Goal: Task Accomplishment & Management: Use online tool/utility

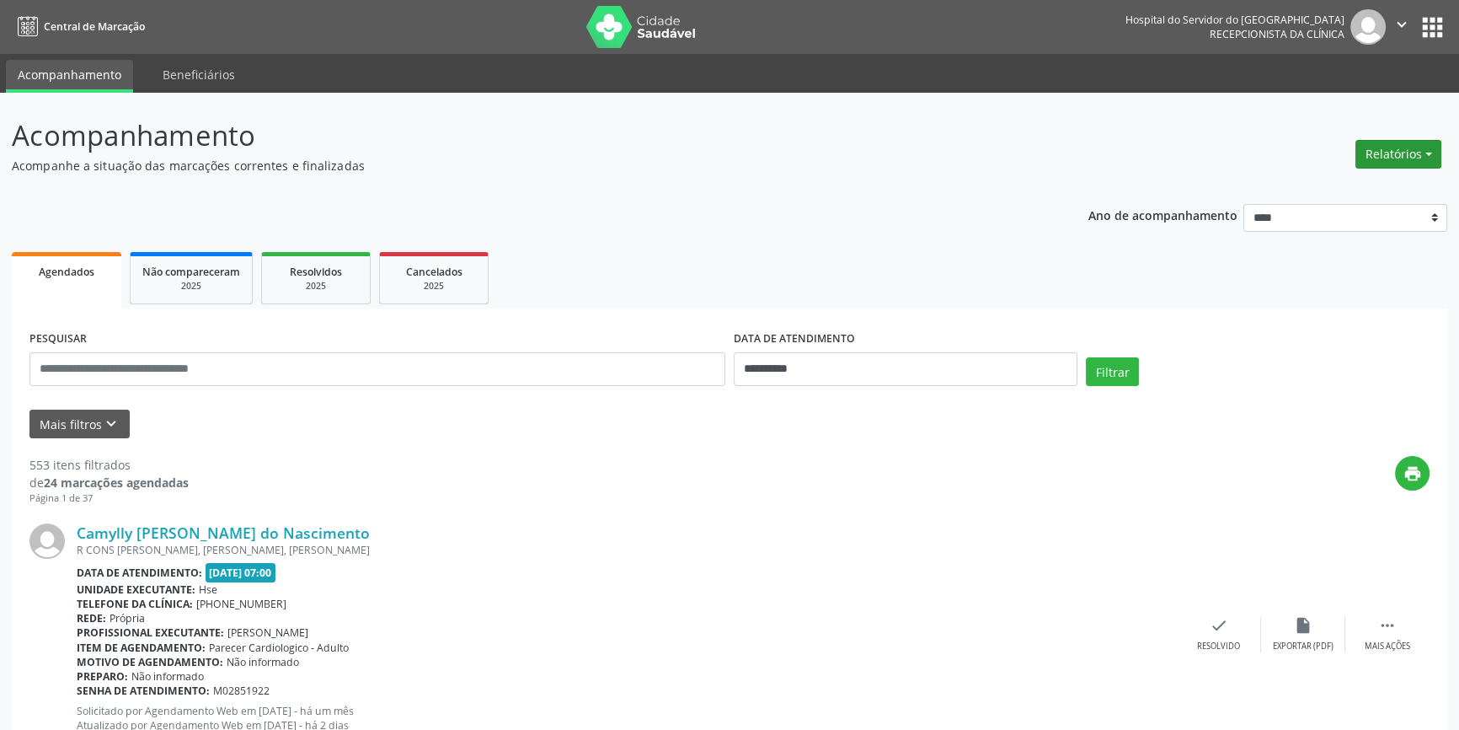
click at [1402, 162] on button "Relatórios" at bounding box center [1399, 154] width 86 height 29
click at [1362, 185] on link "Agendamentos" at bounding box center [1351, 190] width 181 height 24
select select "*"
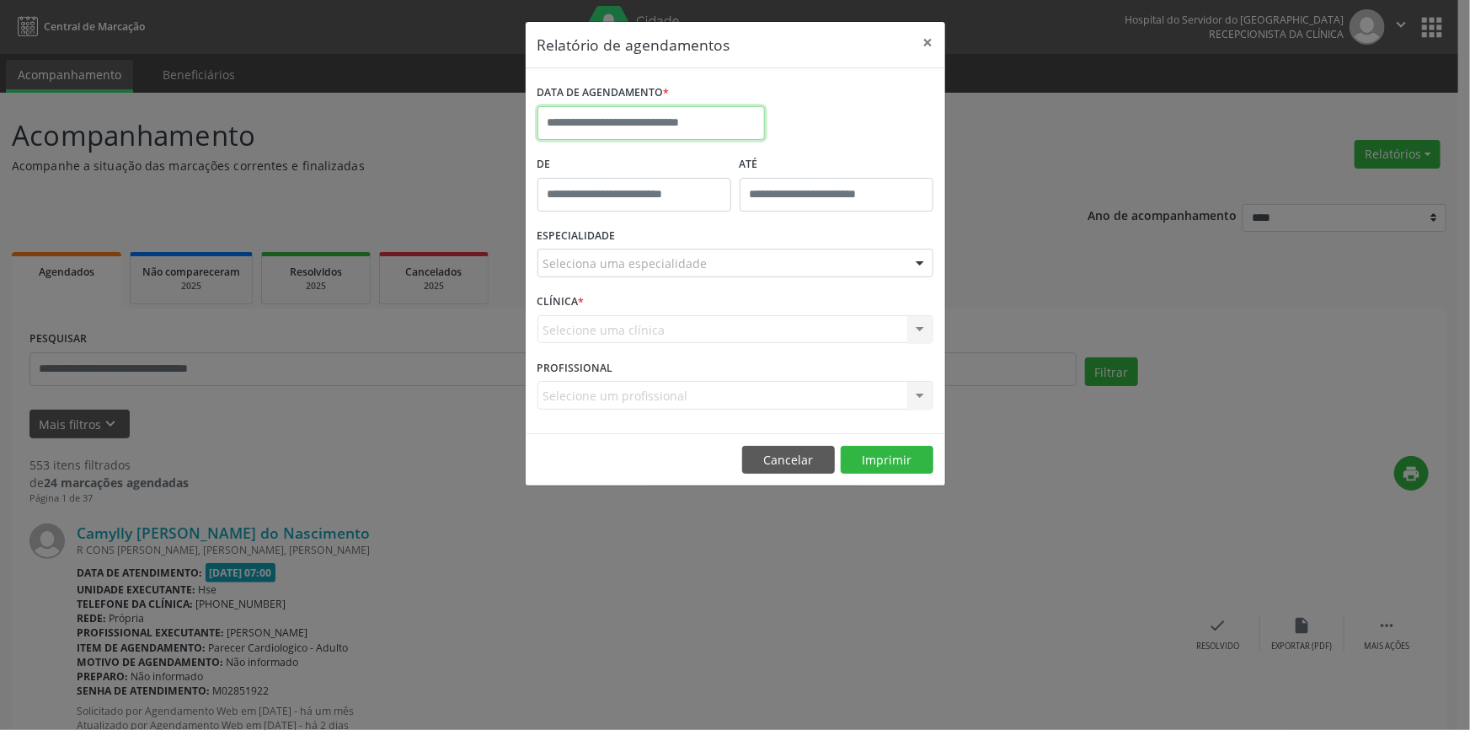
click at [656, 131] on input "text" at bounding box center [652, 123] width 228 height 34
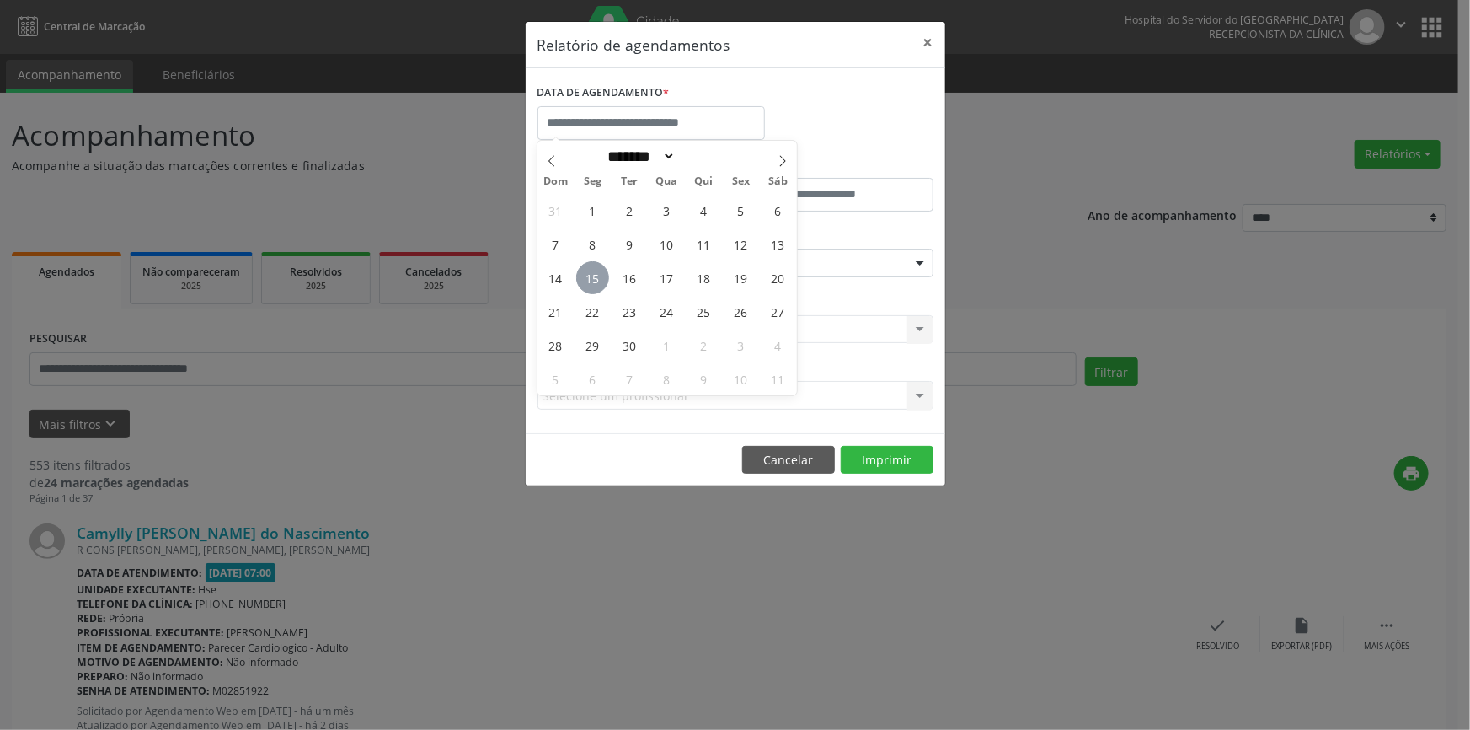
click at [587, 275] on span "15" at bounding box center [592, 277] width 33 height 33
type input "**********"
click at [588, 275] on span "15" at bounding box center [592, 277] width 33 height 33
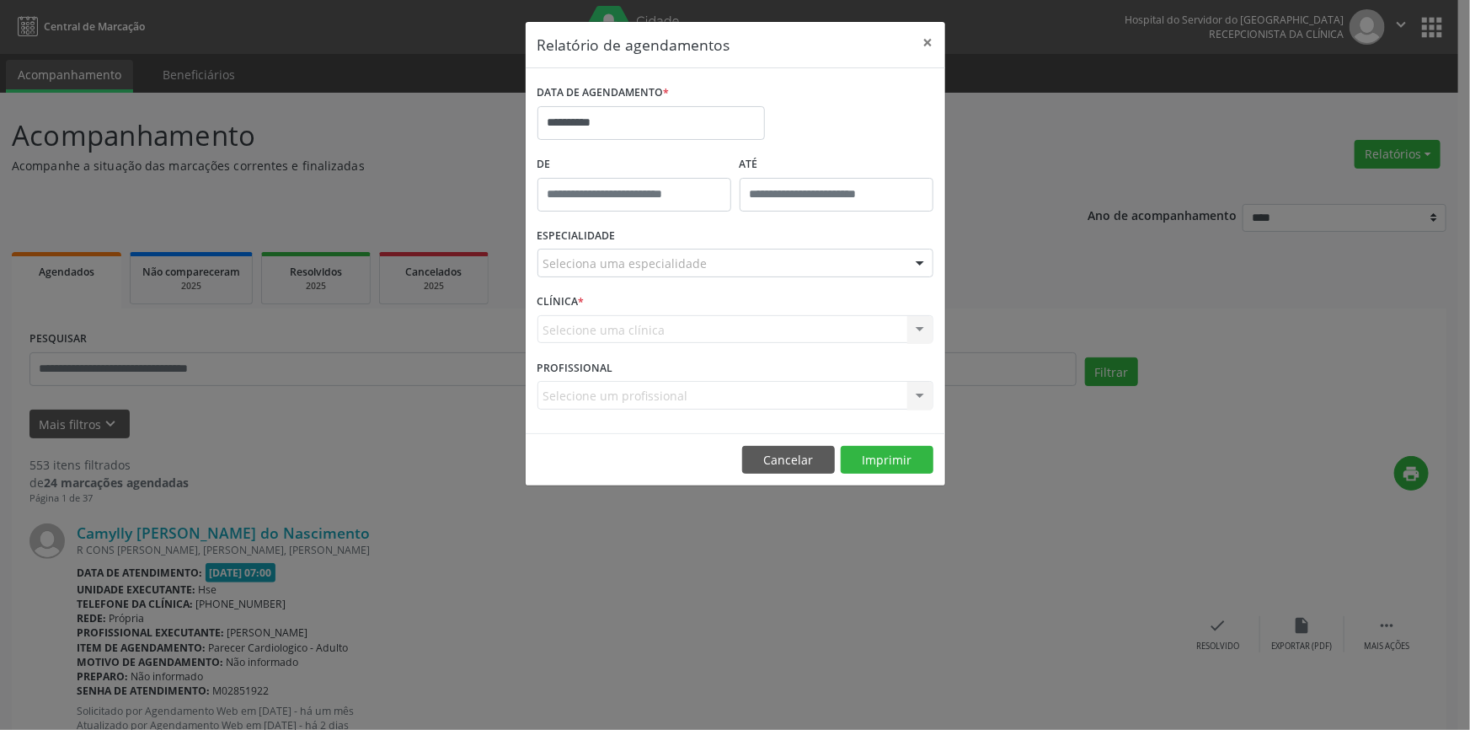
click at [602, 244] on label "ESPECIALIDADE" at bounding box center [577, 236] width 78 height 26
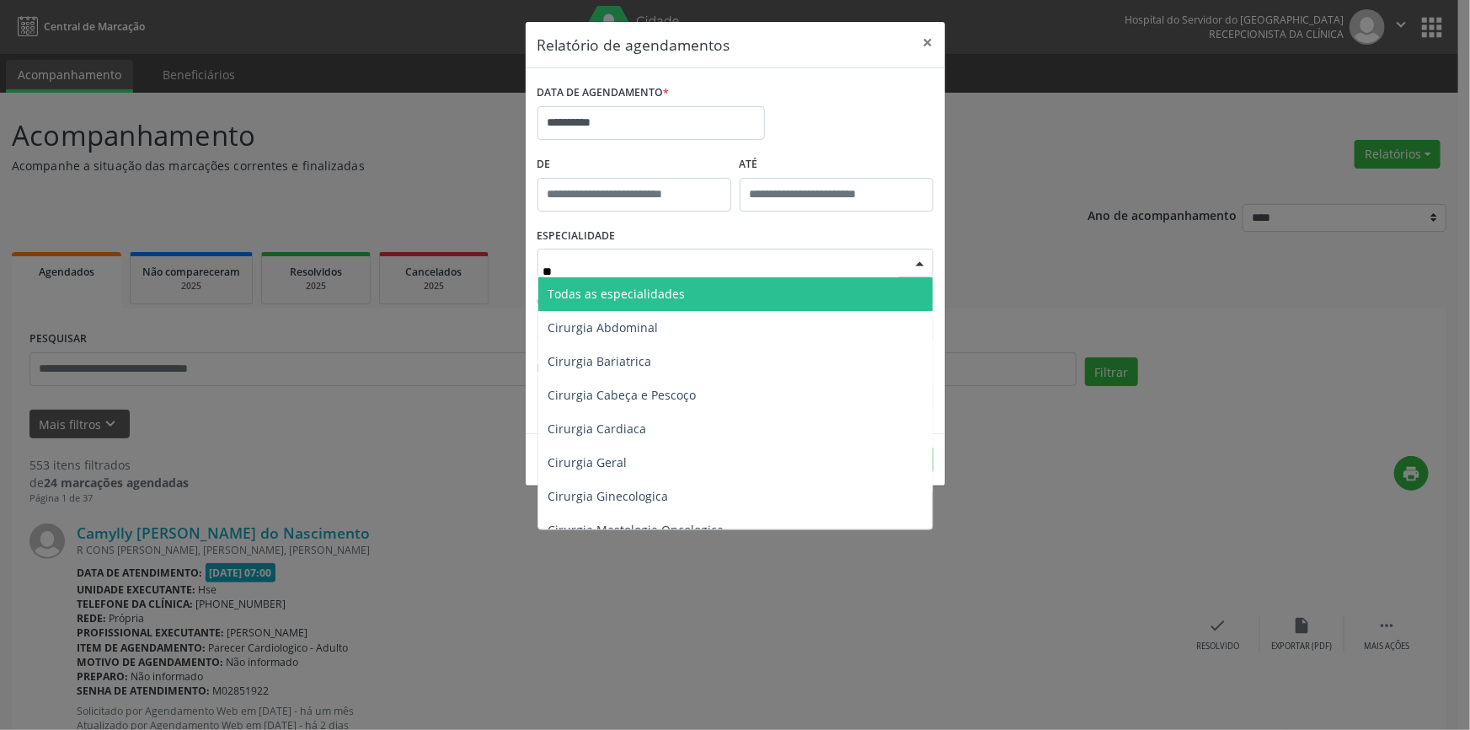
type input "*"
type input "**"
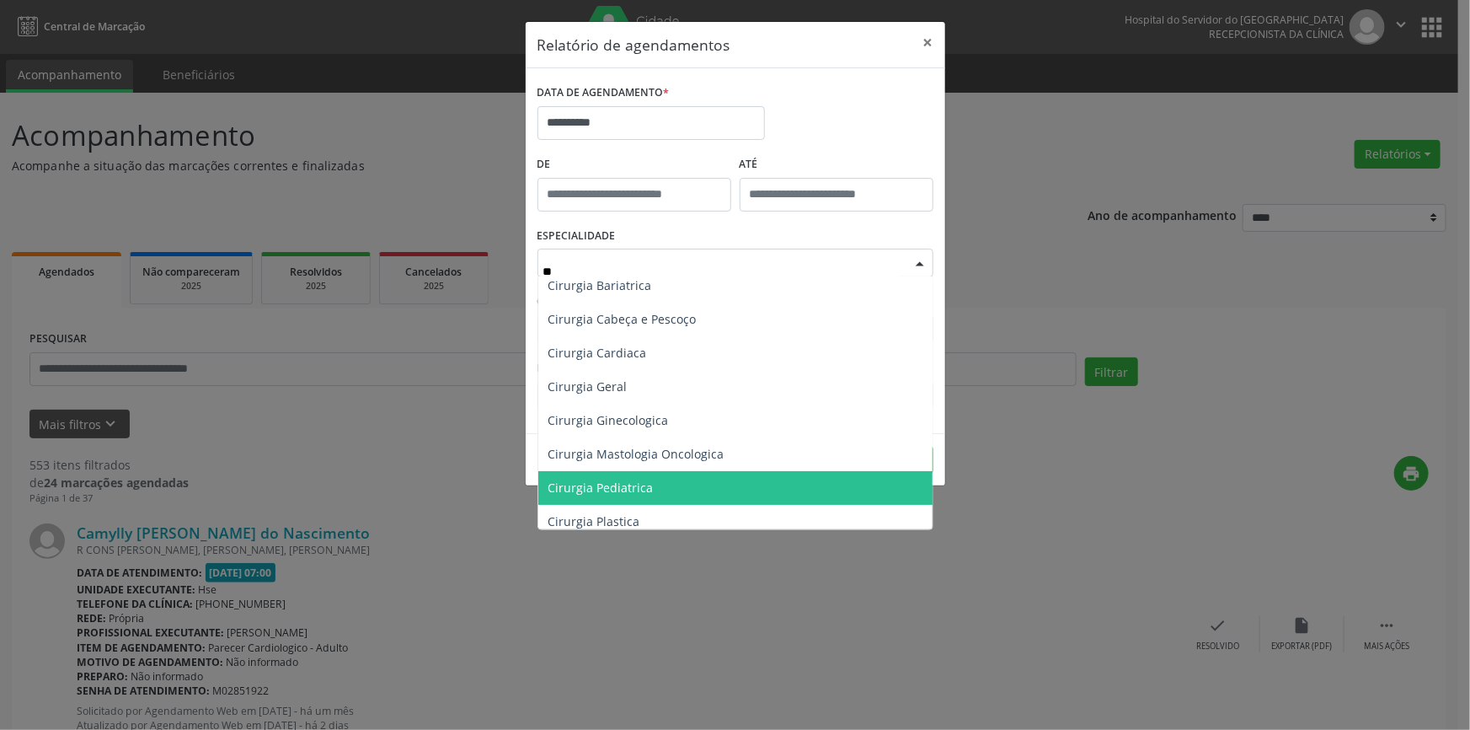
scroll to position [153, 0]
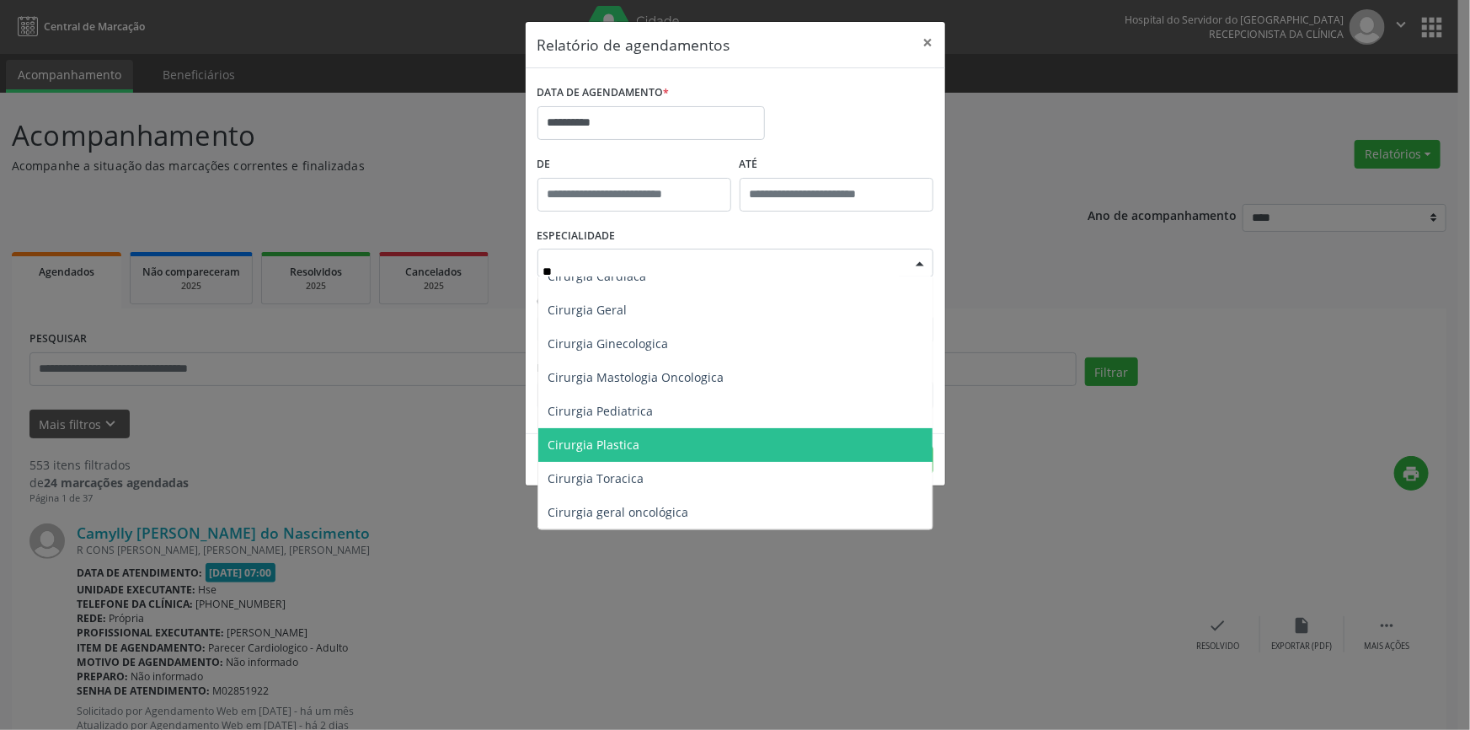
click at [674, 455] on span "Cirurgia Plastica" at bounding box center [736, 445] width 397 height 34
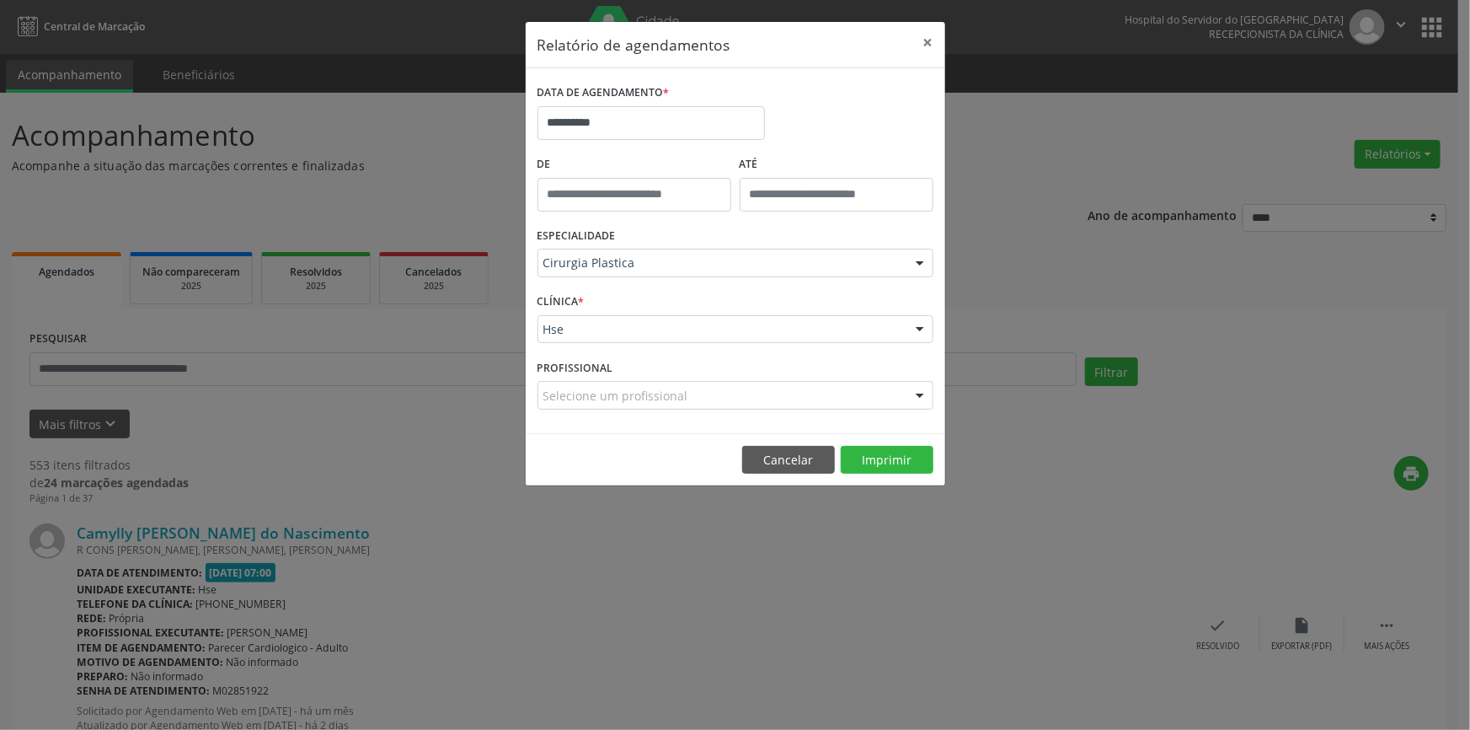
drag, startPoint x: 613, startPoint y: 329, endPoint x: 595, endPoint y: 330, distance: 18.6
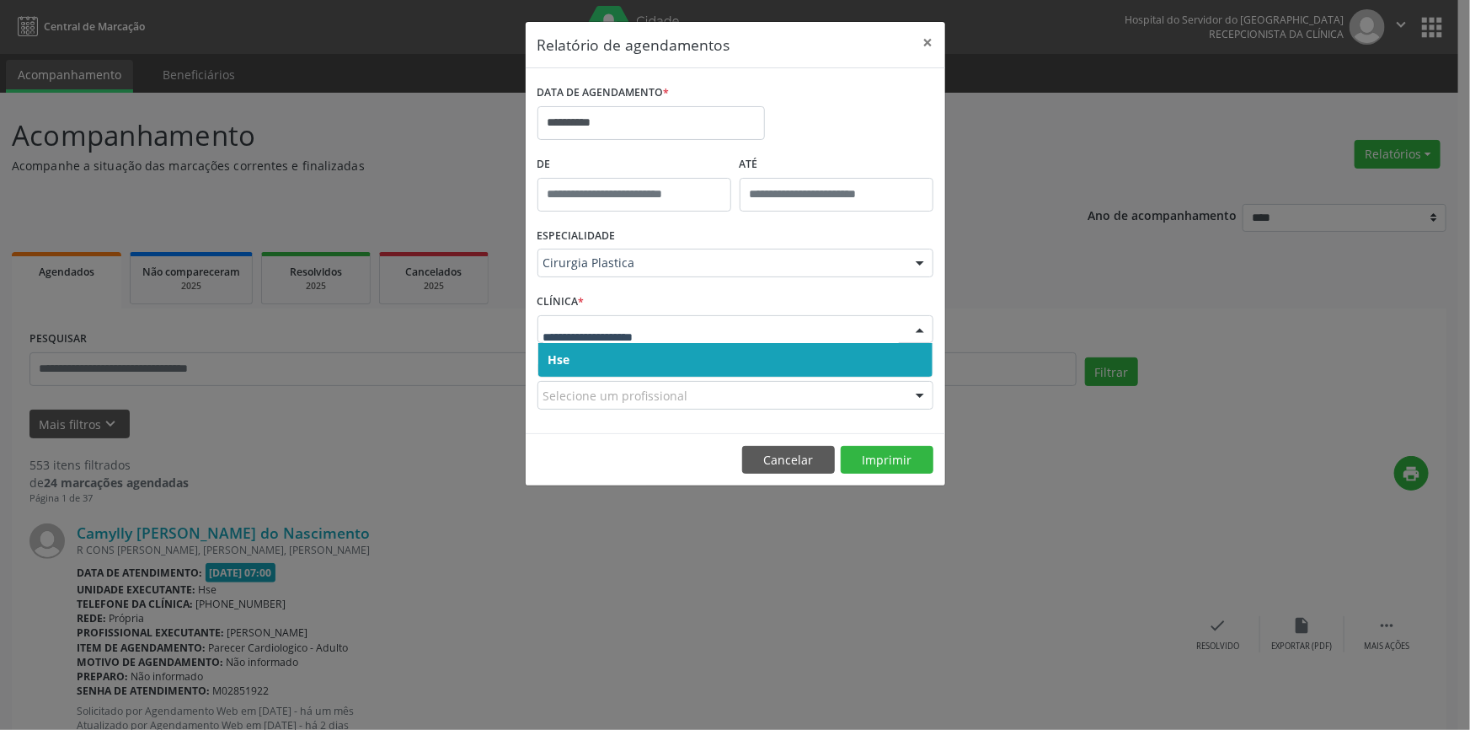
click at [563, 368] on span "Hse" at bounding box center [735, 360] width 394 height 34
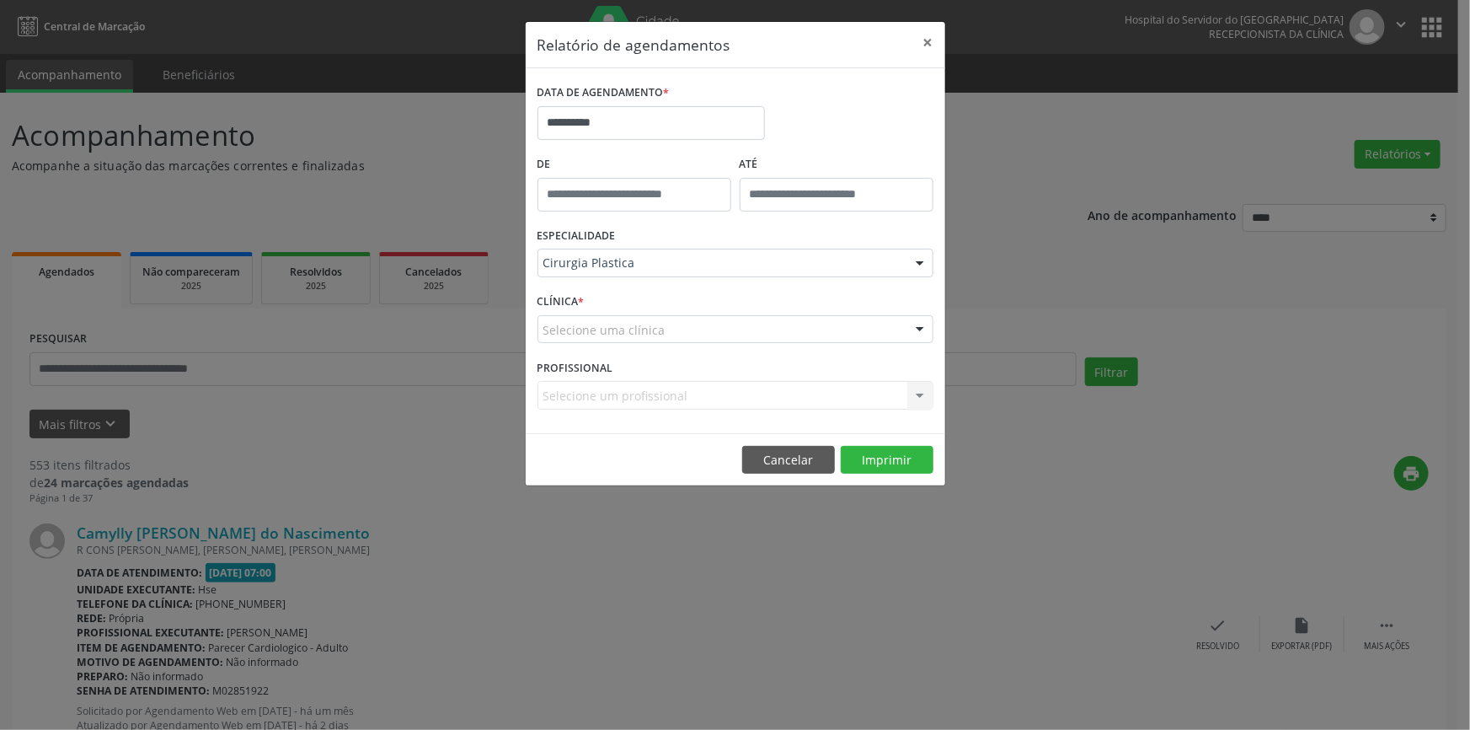
click at [581, 316] on div "Selecione uma clínica" at bounding box center [736, 329] width 396 height 29
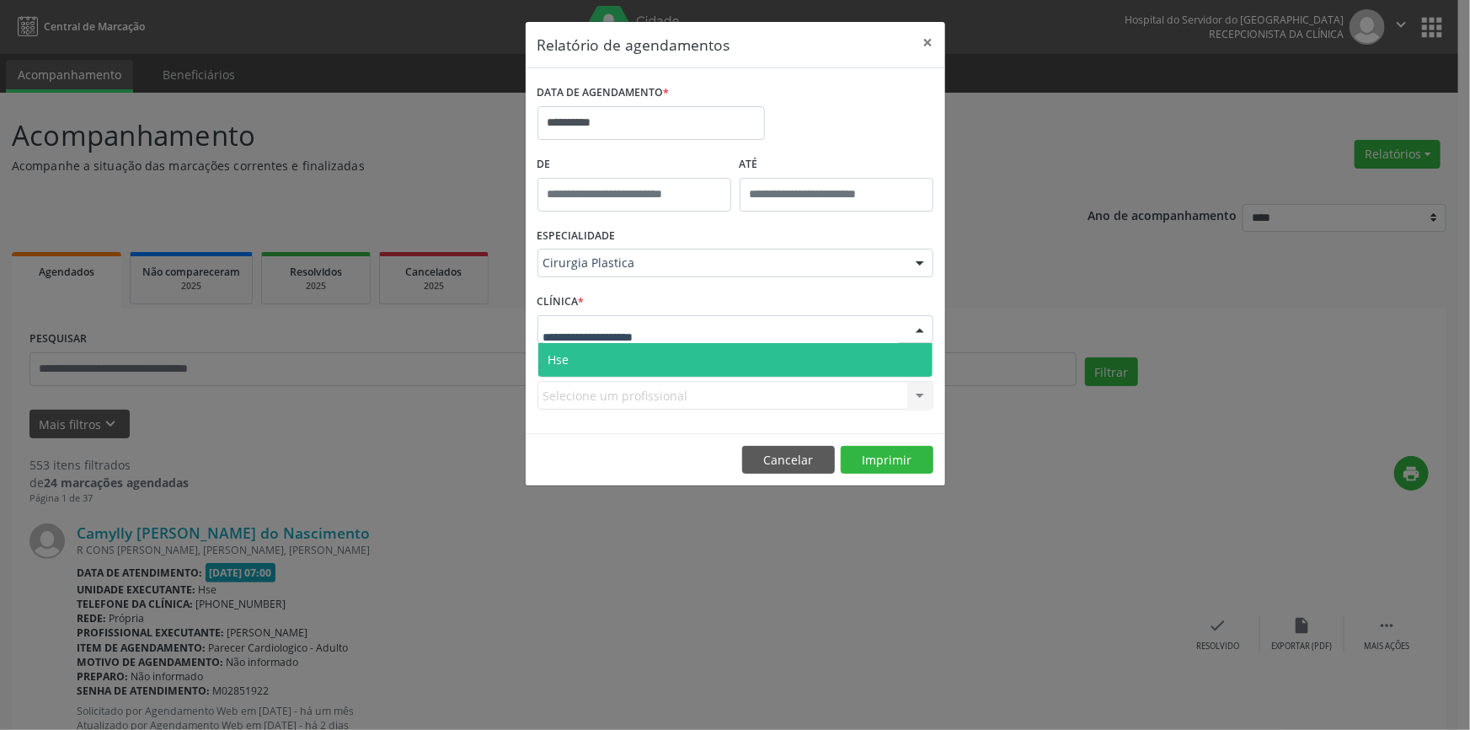
click at [585, 345] on span "Hse" at bounding box center [735, 360] width 394 height 34
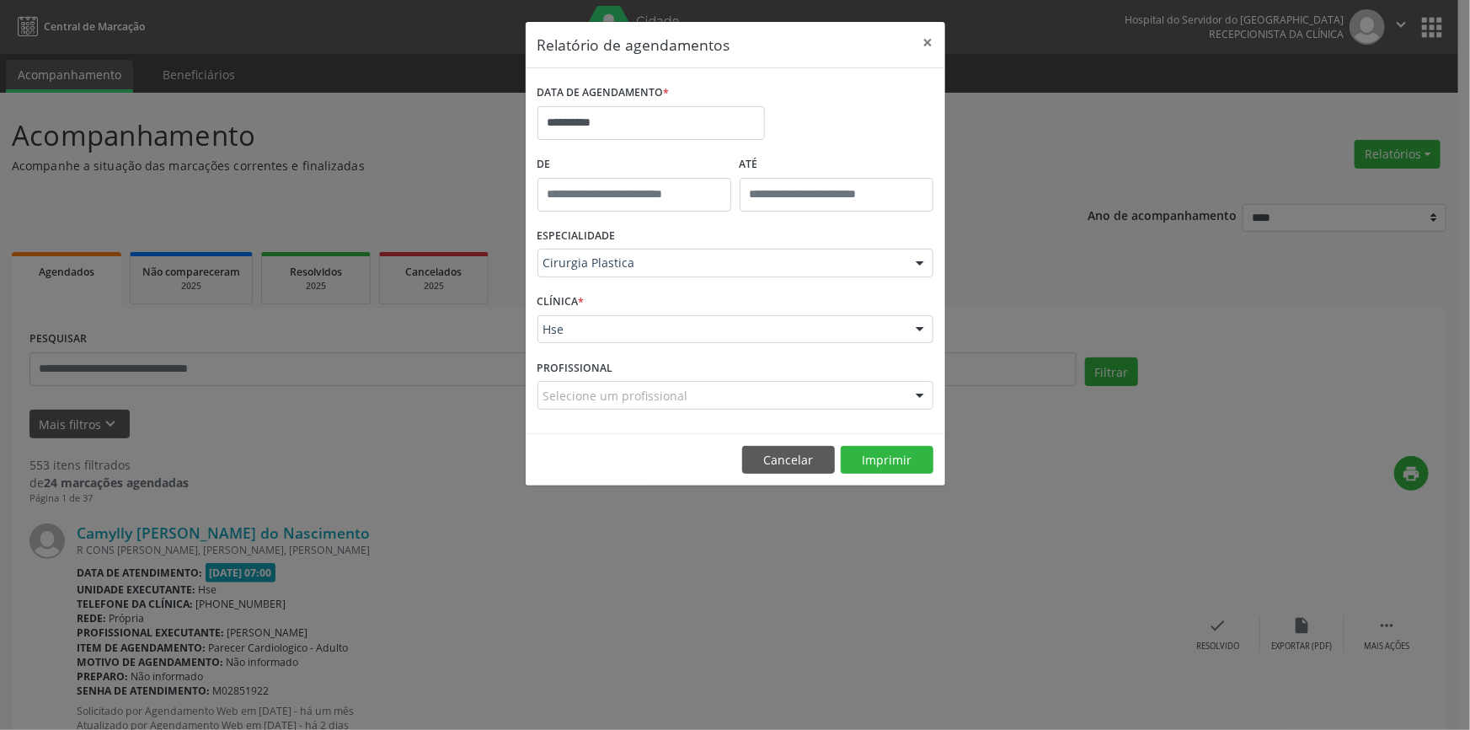
drag, startPoint x: 622, startPoint y: 391, endPoint x: 591, endPoint y: 392, distance: 31.2
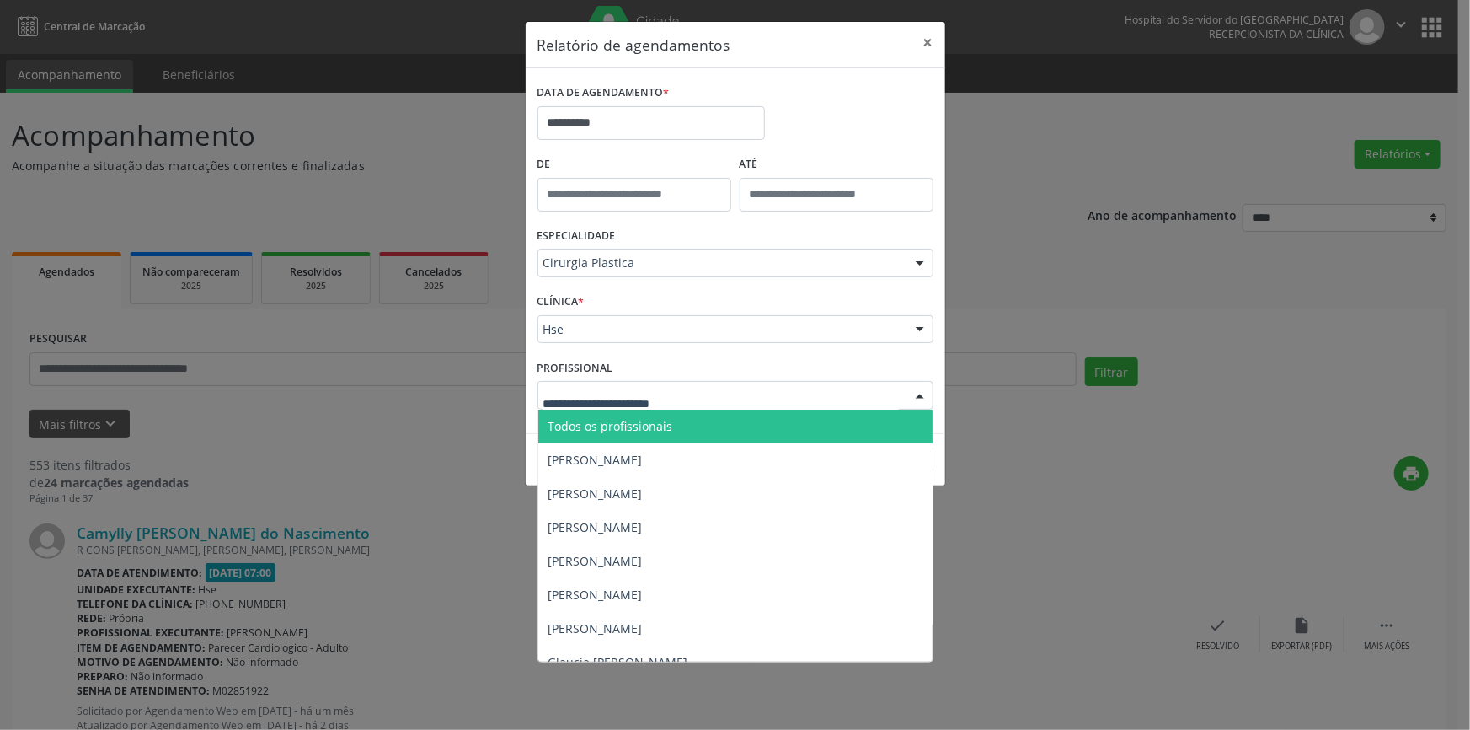
type input "*"
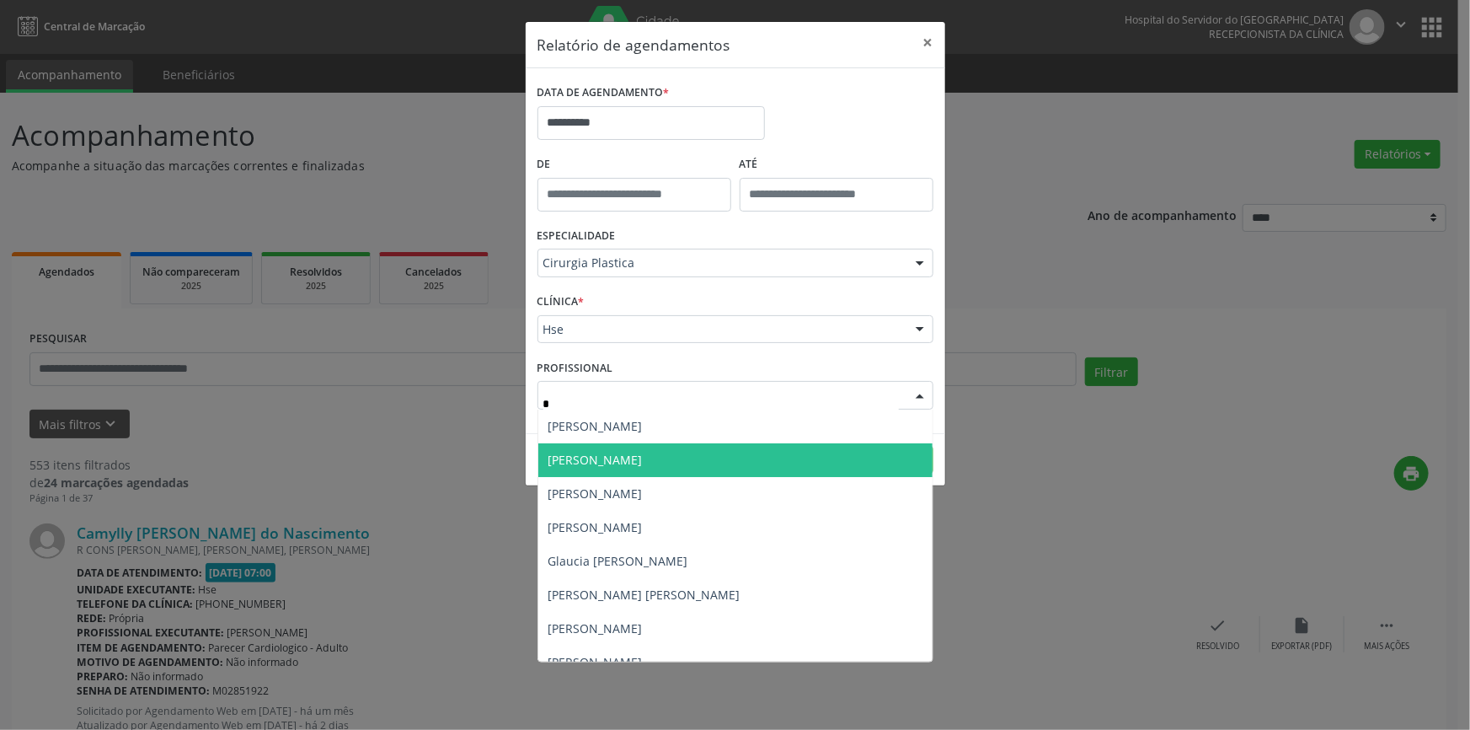
click at [728, 456] on span "[PERSON_NAME]" at bounding box center [735, 460] width 394 height 34
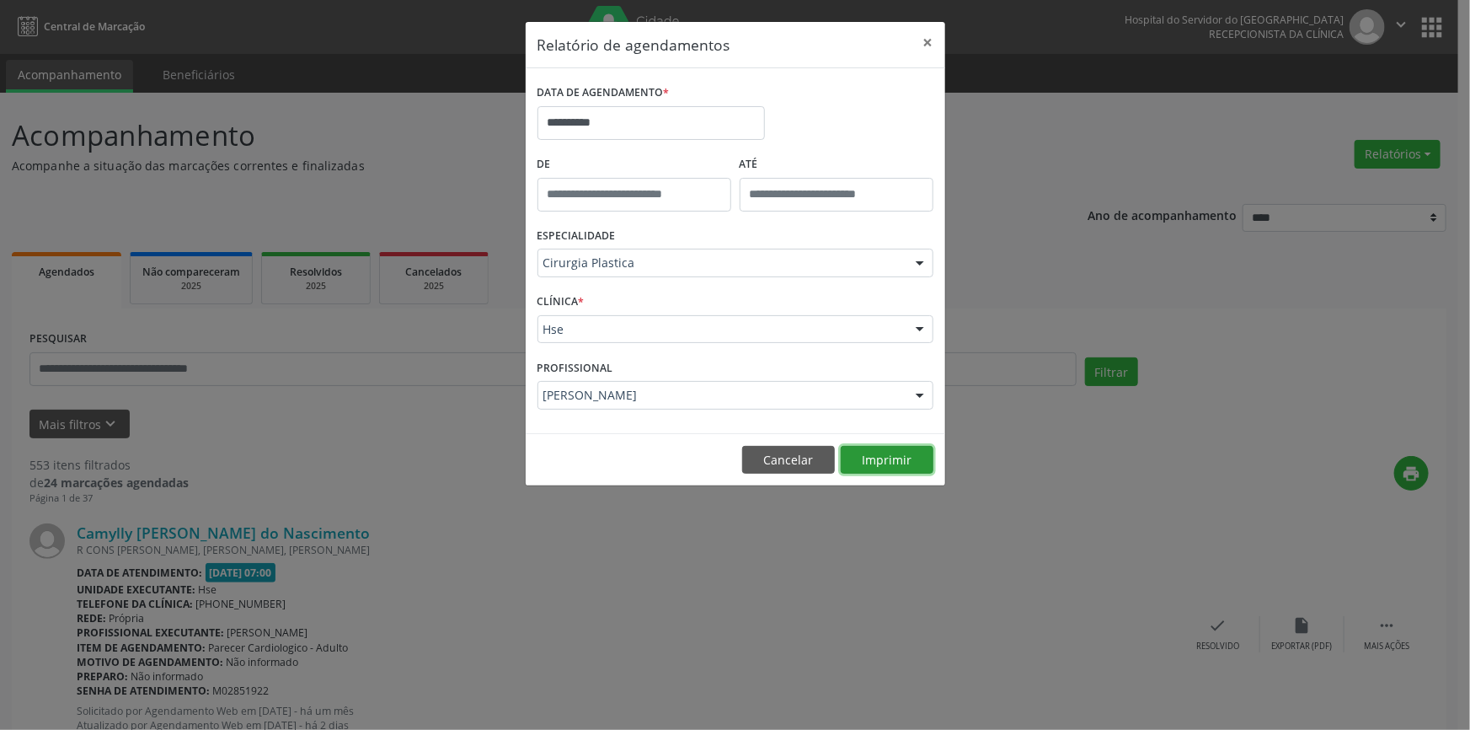
click at [874, 462] on button "Imprimir" at bounding box center [887, 460] width 93 height 29
